Goal: Check status: Check status

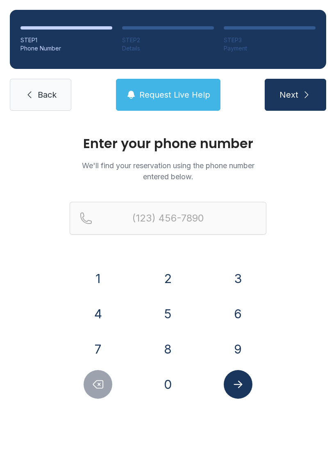
click at [181, 343] on button "8" at bounding box center [168, 349] width 29 height 29
click at [167, 383] on button "0" at bounding box center [168, 384] width 29 height 29
type input "(80"
click at [41, 103] on link "Back" at bounding box center [41, 95] width 62 height 32
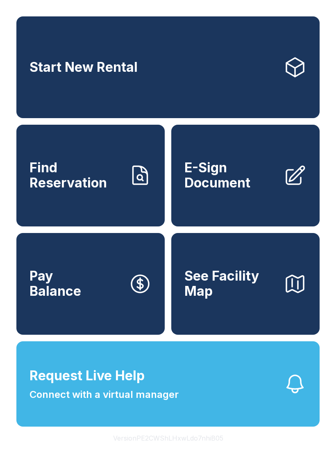
click at [92, 205] on link "Find Reservation" at bounding box center [90, 176] width 148 height 102
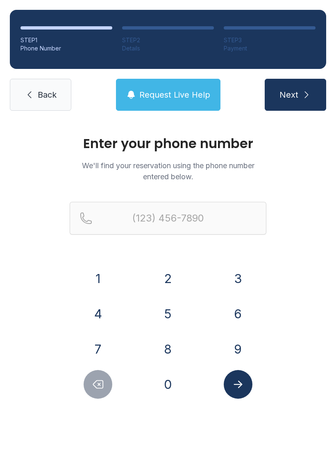
click at [169, 344] on button "8" at bounding box center [168, 349] width 29 height 29
click at [167, 378] on button "0" at bounding box center [168, 384] width 29 height 29
click at [98, 307] on button "4" at bounding box center [98, 313] width 29 height 29
click at [242, 308] on button "6" at bounding box center [238, 313] width 29 height 29
click at [176, 307] on button "5" at bounding box center [168, 313] width 29 height 29
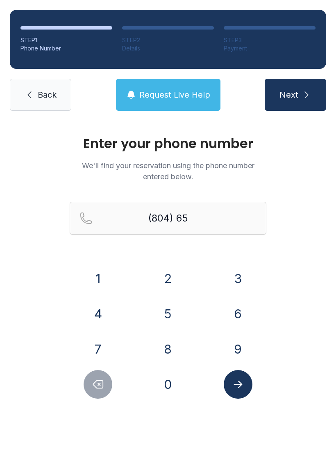
click at [100, 271] on button "1" at bounding box center [98, 278] width 29 height 29
click at [170, 384] on button "0" at bounding box center [168, 384] width 29 height 29
click at [245, 275] on button "3" at bounding box center [238, 278] width 29 height 29
click at [173, 275] on button "2" at bounding box center [168, 278] width 29 height 29
click at [103, 351] on button "7" at bounding box center [98, 349] width 29 height 29
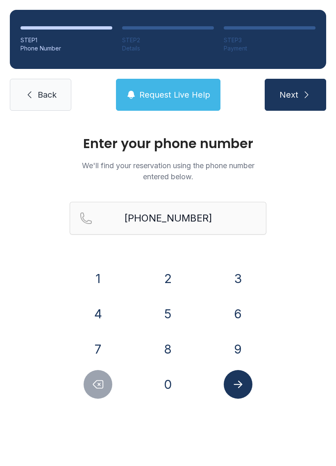
click at [238, 386] on icon "Submit lookup form" at bounding box center [238, 384] width 12 height 12
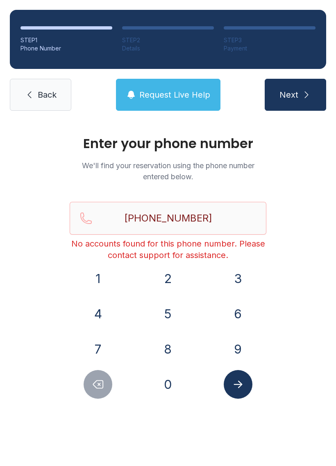
click at [172, 347] on button "8" at bounding box center [168, 349] width 29 height 29
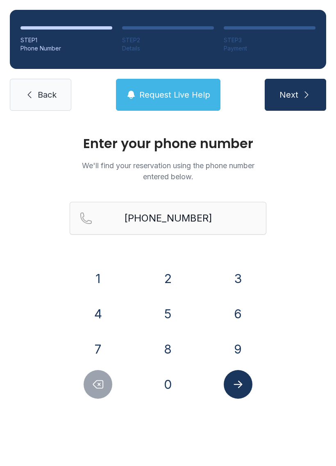
click at [165, 389] on button "0" at bounding box center [168, 384] width 29 height 29
click at [93, 381] on icon "Delete number" at bounding box center [98, 384] width 12 height 12
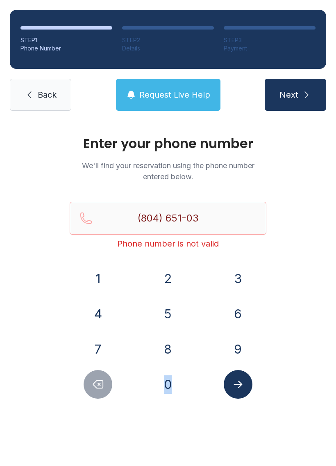
click at [102, 391] on button "Delete number" at bounding box center [98, 384] width 29 height 29
click at [100, 388] on icon "Delete number" at bounding box center [99, 385] width 10 height 8
click at [101, 384] on icon "Delete number" at bounding box center [98, 384] width 12 height 12
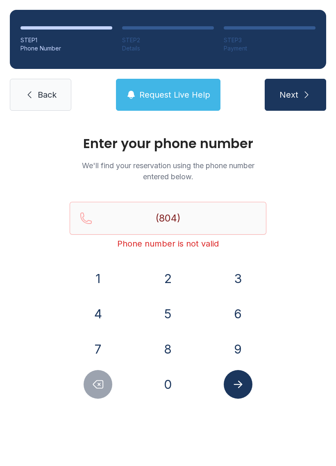
click at [170, 349] on button "8" at bounding box center [168, 349] width 29 height 29
click at [99, 386] on icon "Delete number" at bounding box center [98, 384] width 12 height 12
click at [101, 314] on button "4" at bounding box center [98, 313] width 29 height 29
click at [242, 348] on button "9" at bounding box center [238, 349] width 29 height 29
click at [103, 312] on button "4" at bounding box center [98, 313] width 29 height 29
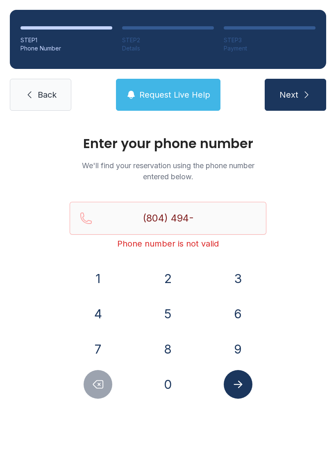
click at [97, 386] on icon "Delete number" at bounding box center [98, 384] width 12 height 12
click at [98, 345] on button "7" at bounding box center [98, 349] width 29 height 29
click at [241, 311] on button "6" at bounding box center [238, 313] width 29 height 29
click at [167, 388] on button "0" at bounding box center [168, 384] width 29 height 29
click at [95, 345] on button "7" at bounding box center [98, 349] width 29 height 29
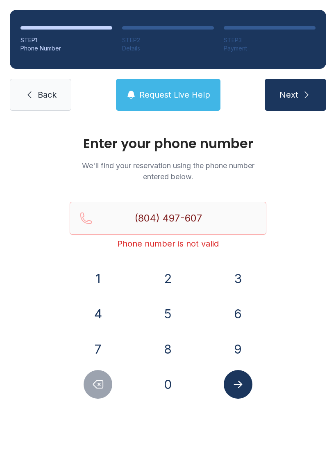
click at [174, 279] on button "2" at bounding box center [168, 278] width 29 height 29
click at [240, 386] on icon "Submit lookup form" at bounding box center [238, 384] width 9 height 7
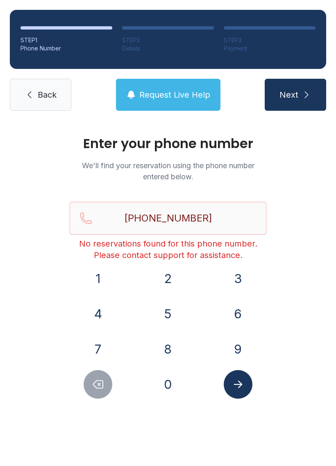
click at [305, 98] on icon "submit" at bounding box center [307, 94] width 4 height 7
click at [99, 379] on icon "Delete number" at bounding box center [98, 384] width 12 height 12
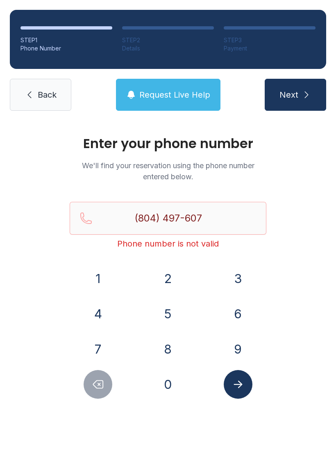
click at [98, 379] on icon "Delete number" at bounding box center [98, 384] width 12 height 12
click at [98, 391] on button "Delete number" at bounding box center [98, 384] width 29 height 29
click at [97, 390] on button "Delete number" at bounding box center [98, 384] width 29 height 29
click at [102, 391] on button "Delete number" at bounding box center [98, 384] width 29 height 29
click at [102, 390] on button "Delete number" at bounding box center [98, 384] width 29 height 29
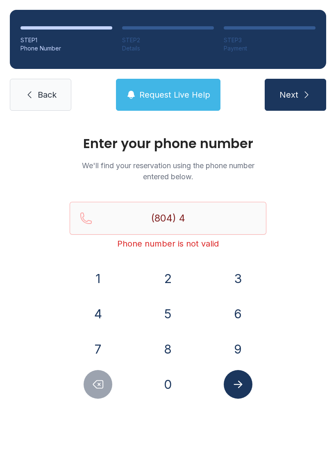
click at [94, 387] on icon "Delete number" at bounding box center [98, 384] width 12 height 12
type input "(804)"
